Goal: Task Accomplishment & Management: Manage account settings

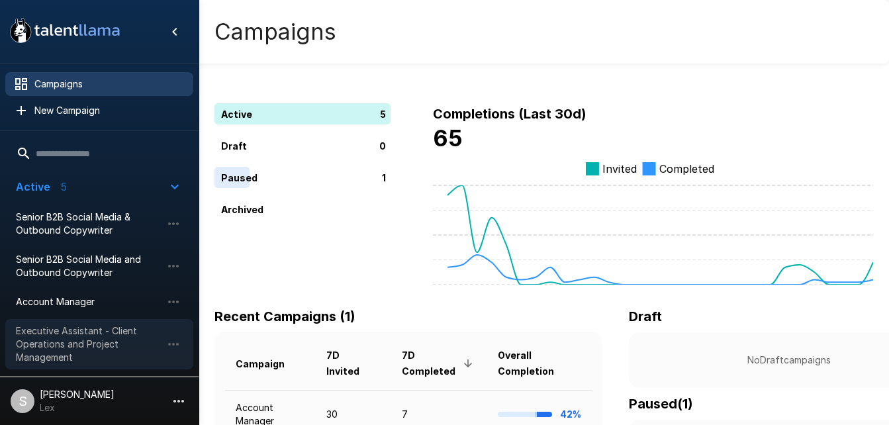
click at [76, 331] on span "Executive Assistant - Client Operations and Project Management" at bounding box center [89, 344] width 146 height 40
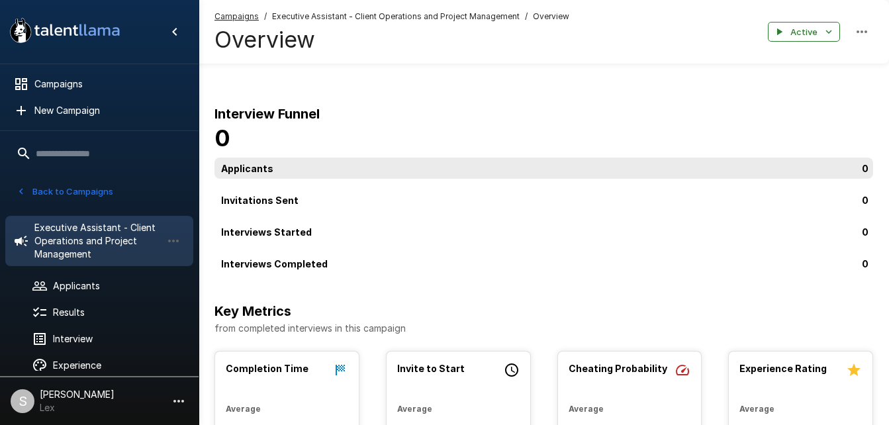
click at [238, 158] on div "0" at bounding box center [546, 168] width 664 height 21
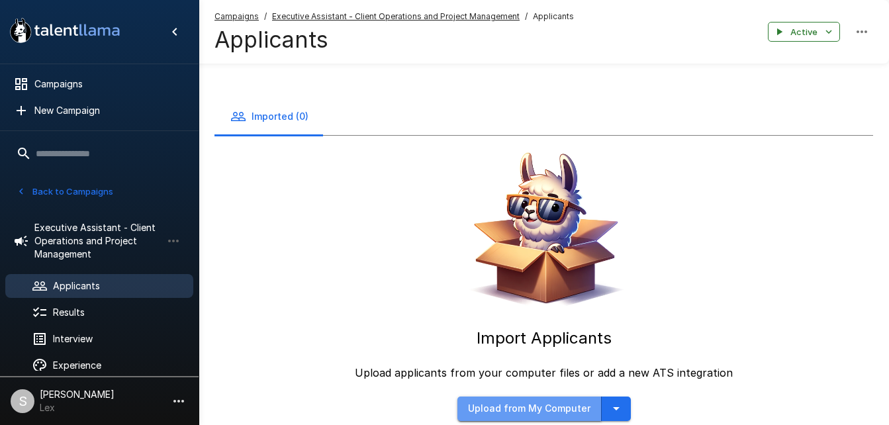
click at [531, 396] on button "Upload from My Computer" at bounding box center [529, 408] width 144 height 24
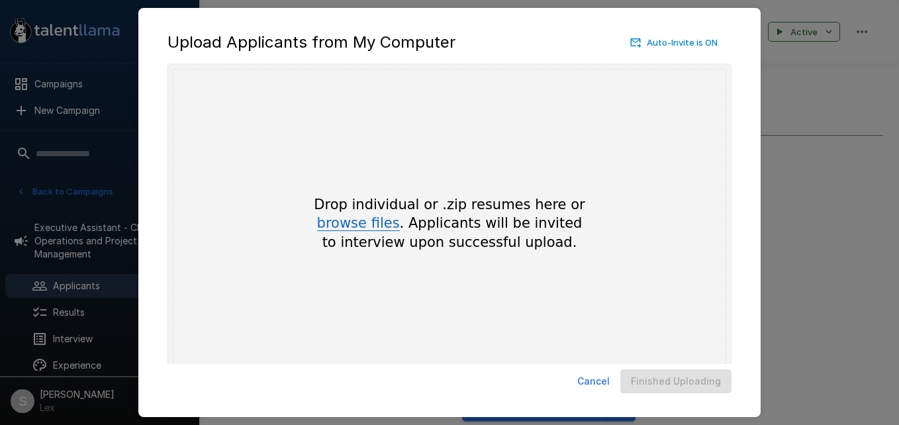
click at [361, 220] on button "browse files" at bounding box center [358, 223] width 83 height 15
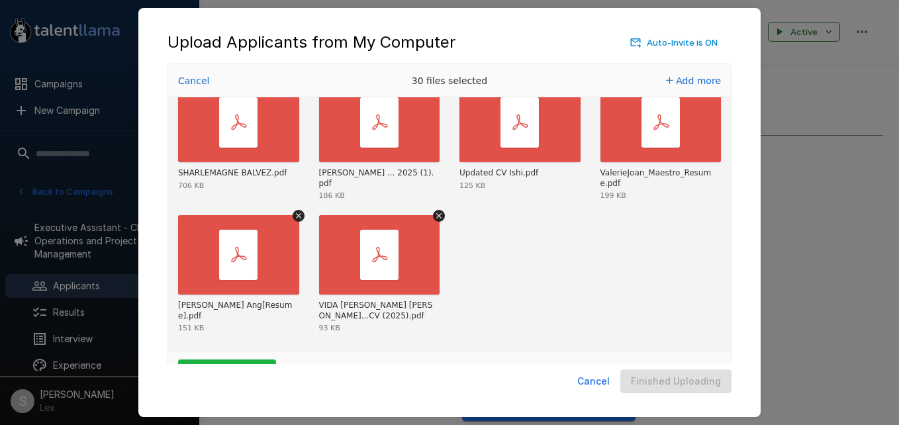
scroll to position [44, 0]
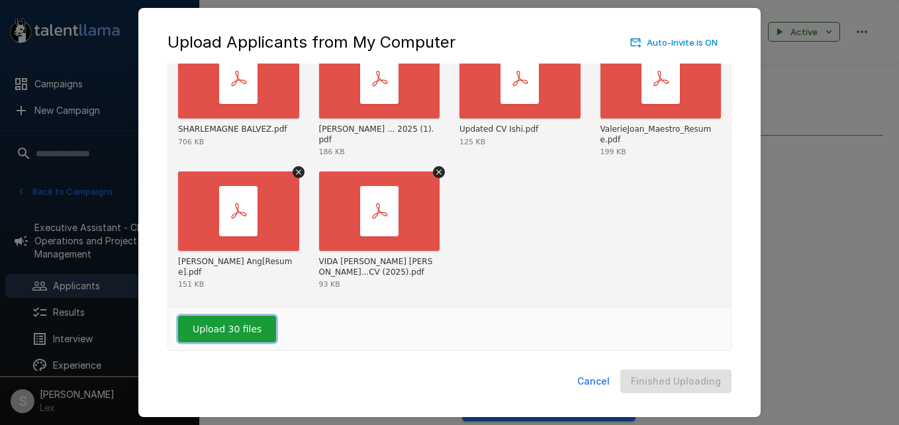
click at [210, 327] on button "Upload 30 files" at bounding box center [227, 329] width 98 height 26
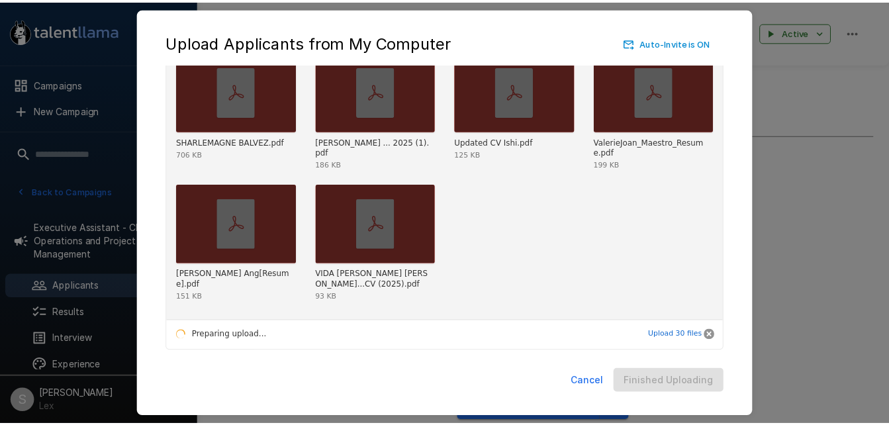
scroll to position [806, 0]
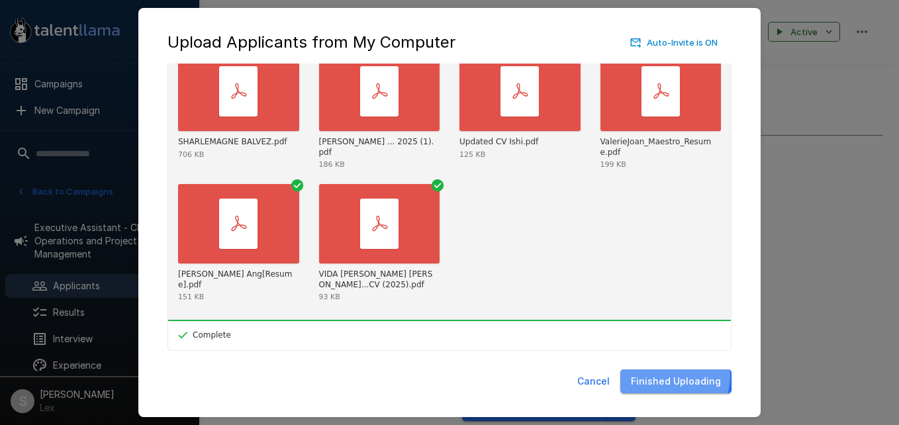
click at [664, 375] on button "Finished Uploading" at bounding box center [675, 381] width 111 height 24
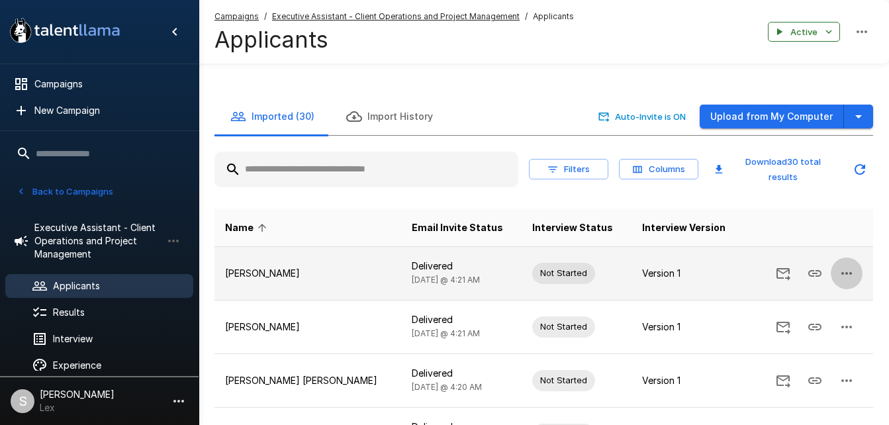
click at [839, 265] on icon "button" at bounding box center [846, 273] width 16 height 16
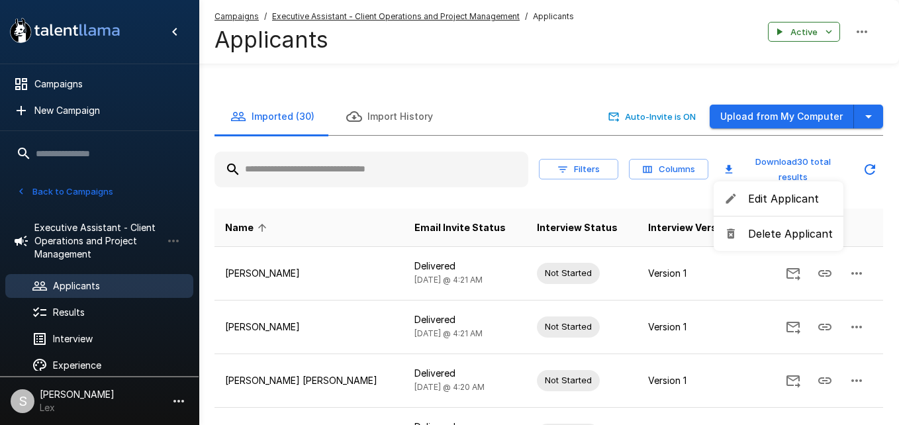
click at [578, 59] on div at bounding box center [449, 212] width 899 height 425
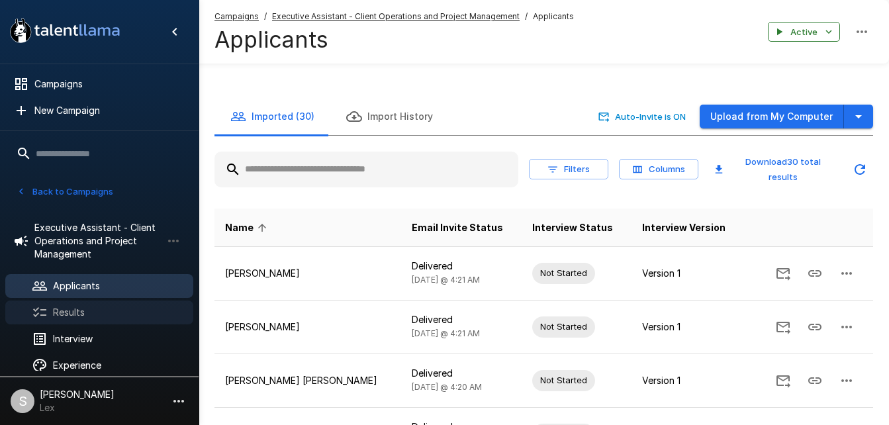
click at [77, 308] on span "Results" at bounding box center [118, 312] width 130 height 13
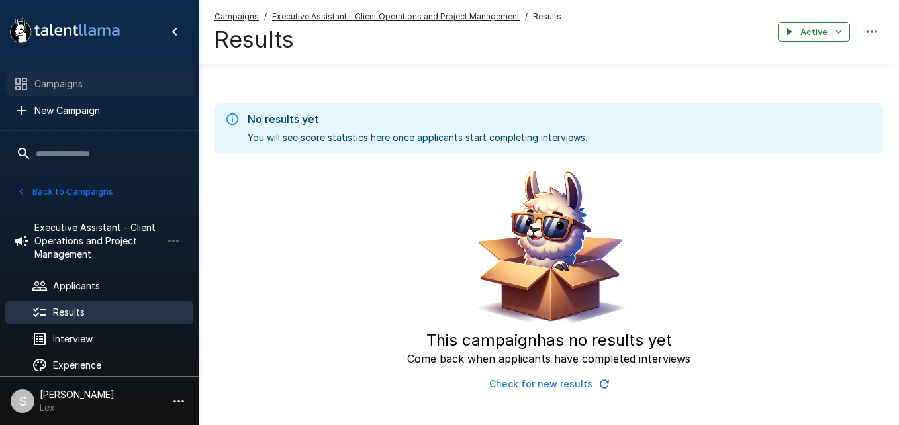
click at [69, 80] on span "Campaigns" at bounding box center [108, 83] width 148 height 13
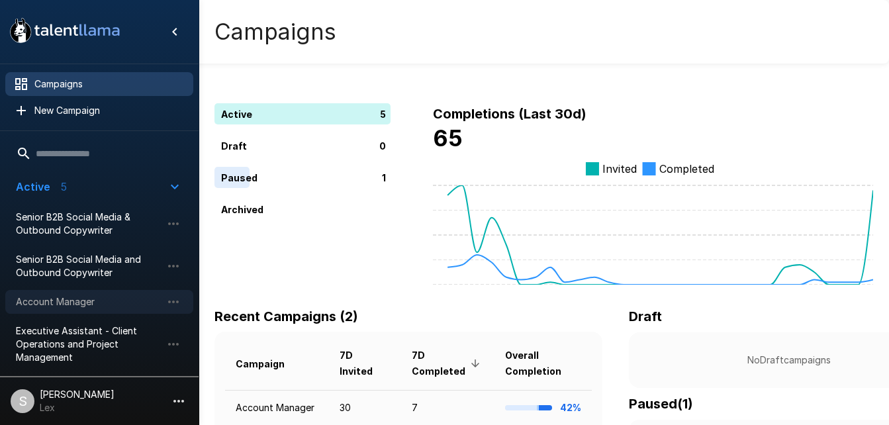
click at [62, 293] on div "Account Manager" at bounding box center [99, 302] width 188 height 24
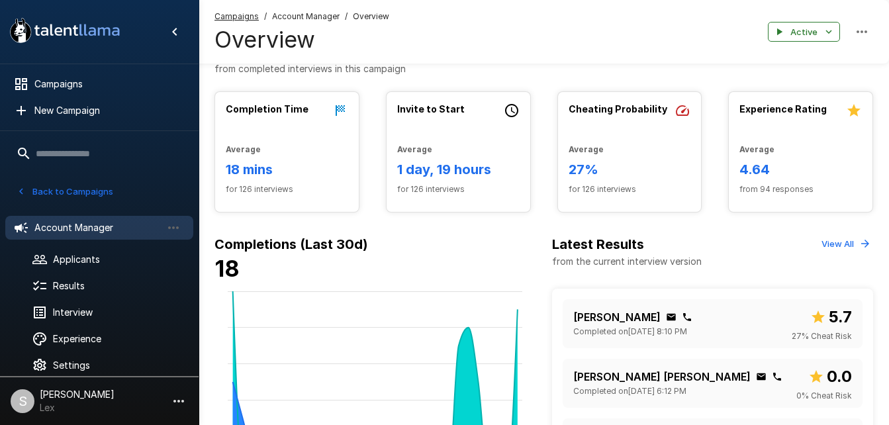
scroll to position [269, 0]
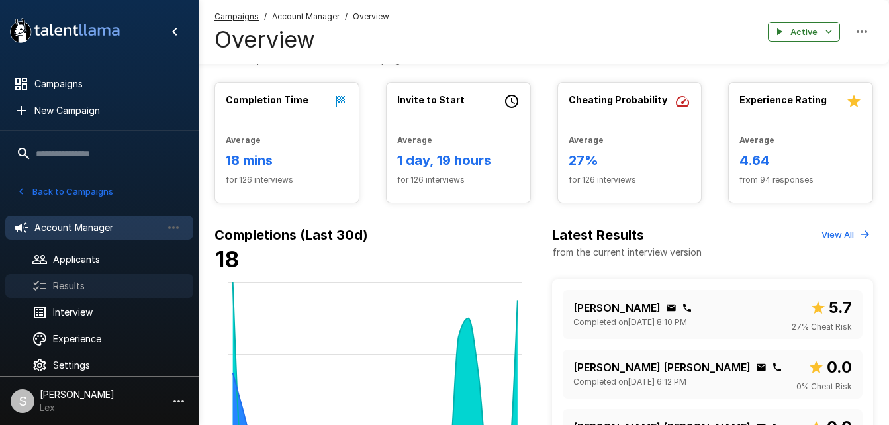
click at [118, 285] on span "Results" at bounding box center [118, 285] width 130 height 13
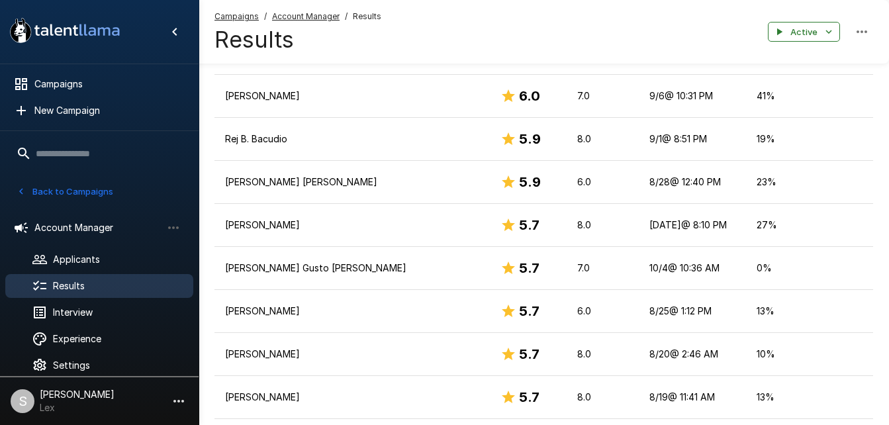
scroll to position [1259, 0]
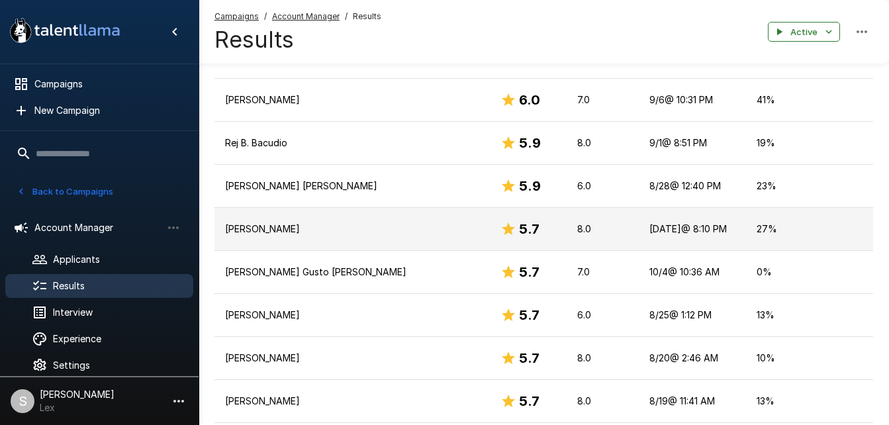
click at [347, 222] on p "[PERSON_NAME]" at bounding box center [352, 228] width 254 height 13
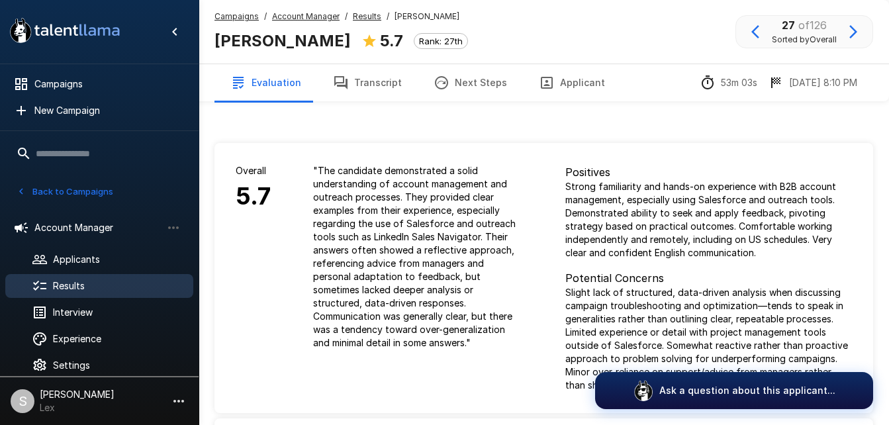
click at [569, 85] on button "Applicant" at bounding box center [572, 82] width 98 height 37
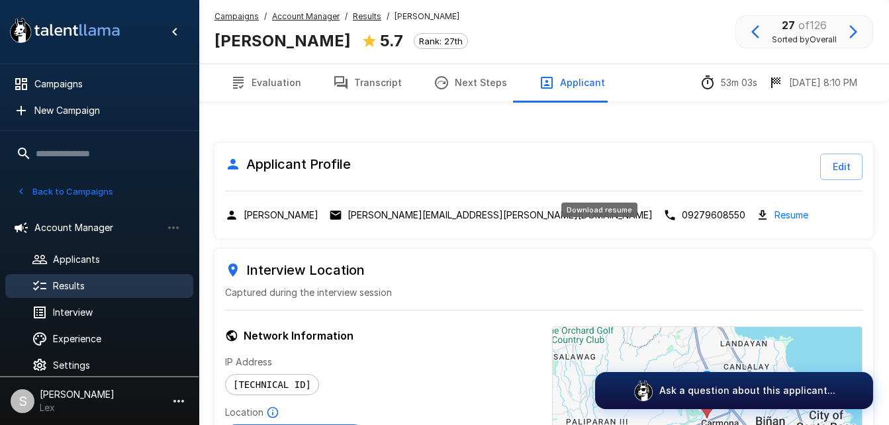
click at [774, 207] on link "Resume" at bounding box center [791, 214] width 34 height 15
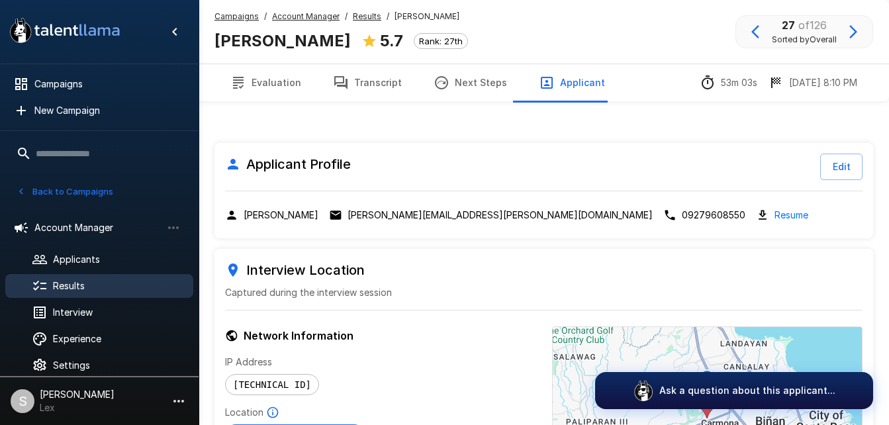
click at [515, 259] on h6 "Interview Location" at bounding box center [543, 269] width 637 height 21
